Goal: Information Seeking & Learning: Check status

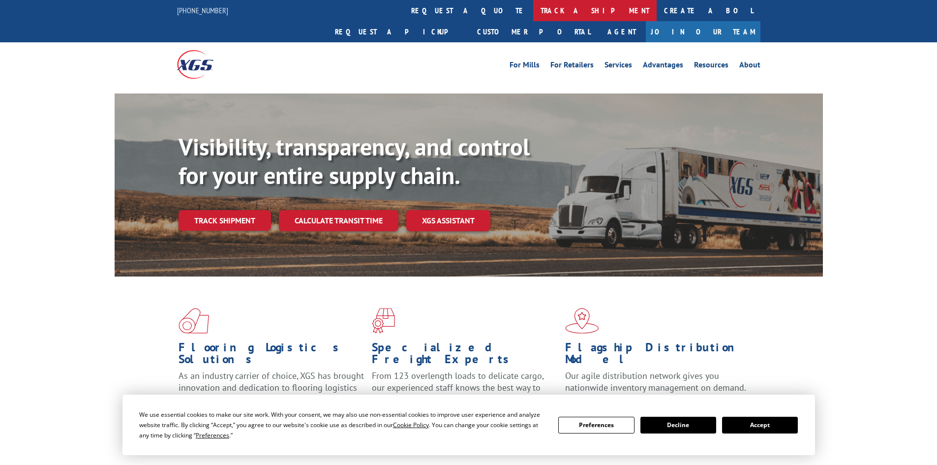
click at [533, 11] on link "track a shipment" at bounding box center [594, 10] width 123 height 21
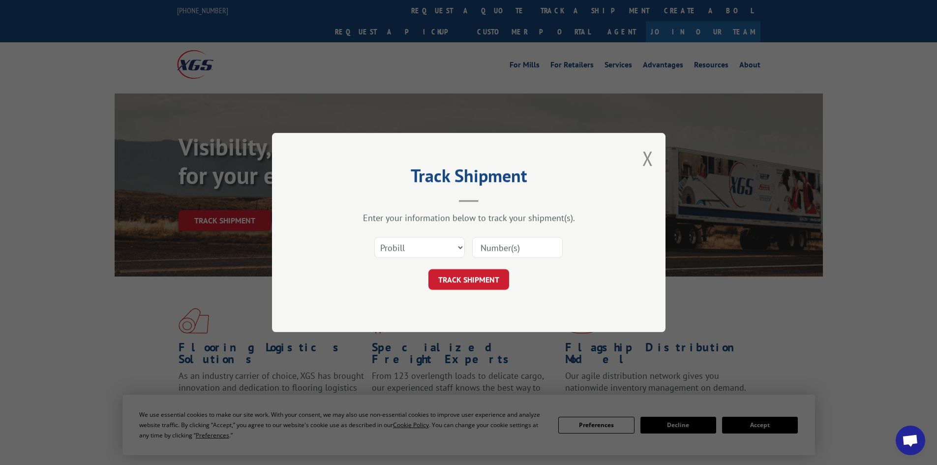
click at [488, 247] on input at bounding box center [517, 247] width 91 height 21
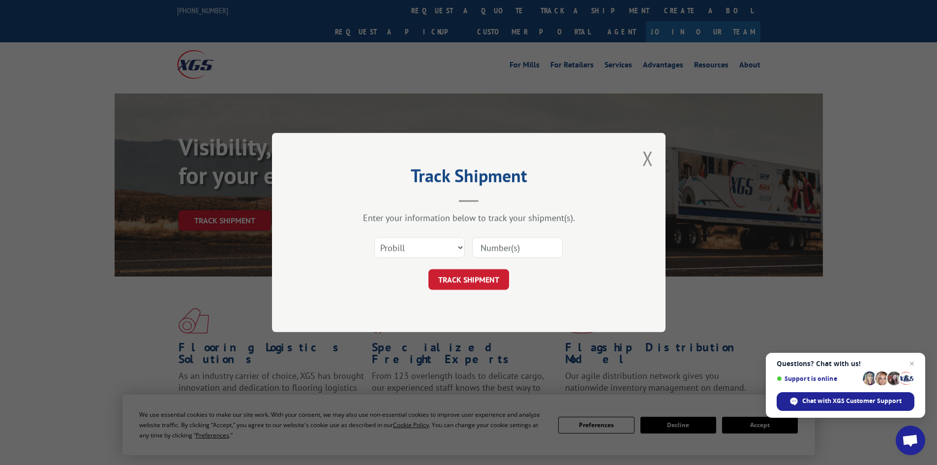
paste input "17517271"
type input "17517271"
click at [476, 284] on button "TRACK SHIPMENT" at bounding box center [469, 279] width 81 height 21
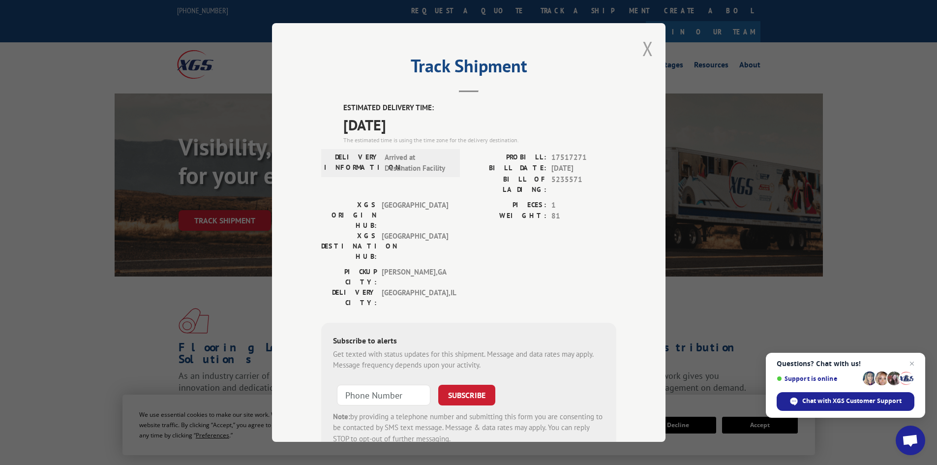
click at [645, 47] on button "Close modal" at bounding box center [648, 48] width 11 height 26
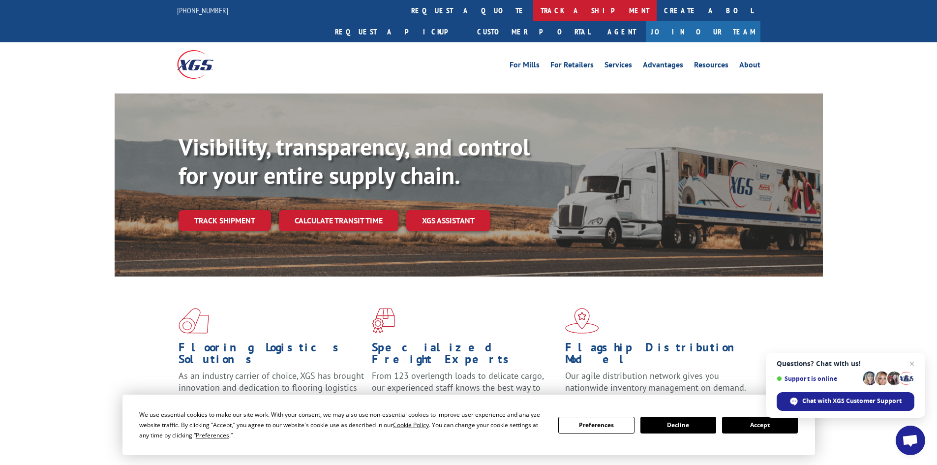
click at [533, 6] on link "track a shipment" at bounding box center [594, 10] width 123 height 21
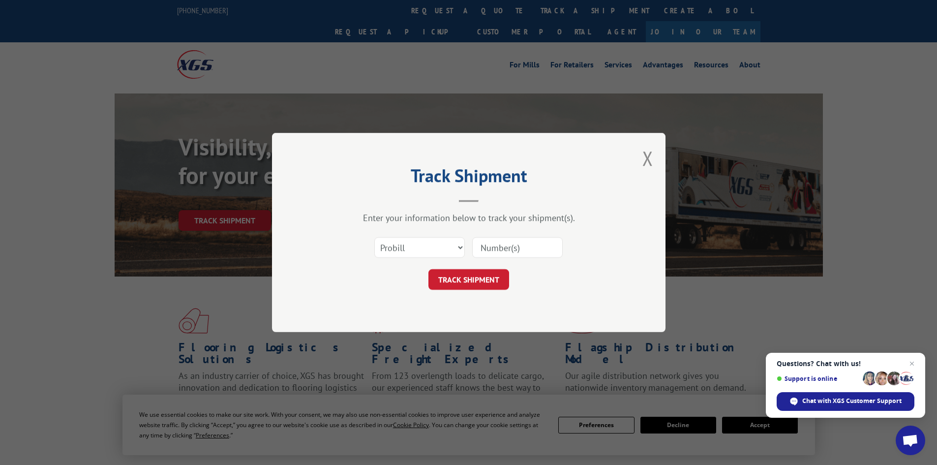
click at [487, 244] on input at bounding box center [517, 247] width 91 height 21
paste input "17517271"
type input "17517271"
click at [457, 276] on button "TRACK SHIPMENT" at bounding box center [469, 279] width 81 height 21
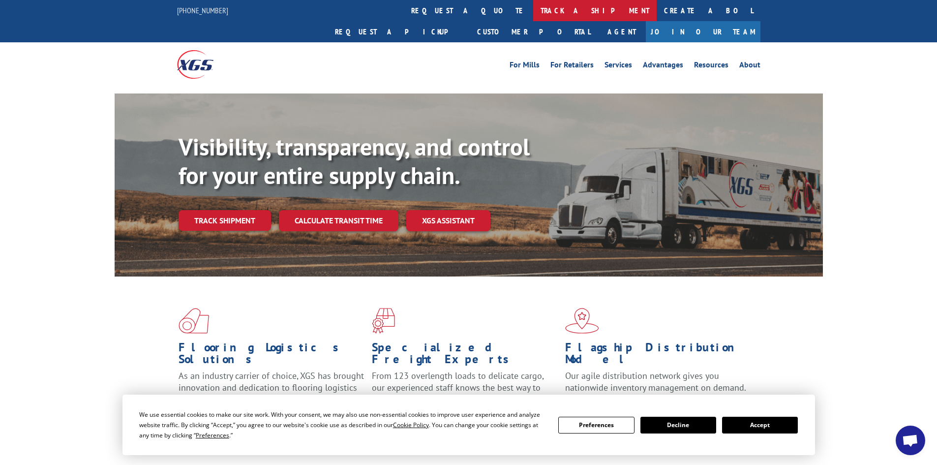
click at [533, 12] on link "track a shipment" at bounding box center [594, 10] width 123 height 21
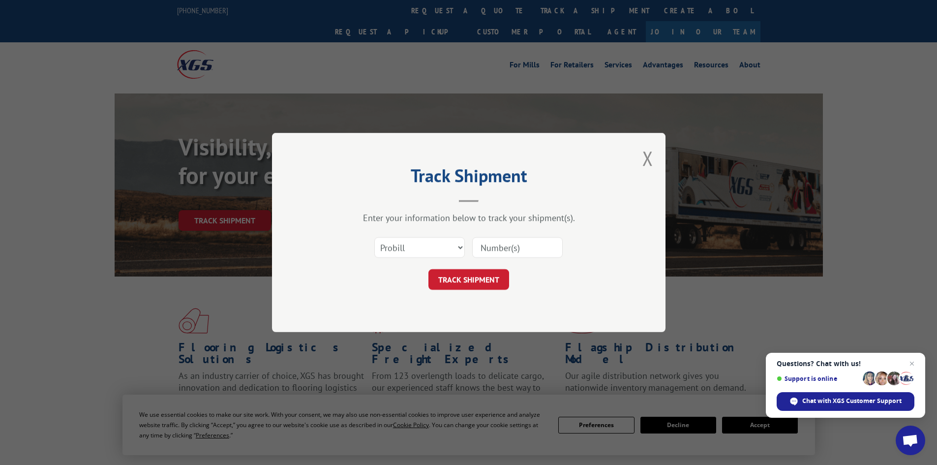
click at [484, 243] on input at bounding box center [517, 247] width 91 height 21
paste input "854338"
type input "854338"
click at [448, 278] on button "TRACK SHIPMENT" at bounding box center [469, 279] width 81 height 21
